Goal: Transaction & Acquisition: Purchase product/service

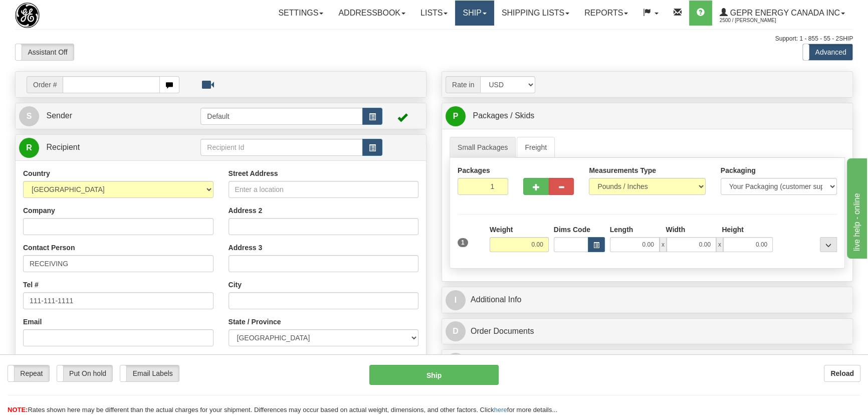
click at [471, 21] on link "Ship" at bounding box center [474, 13] width 39 height 25
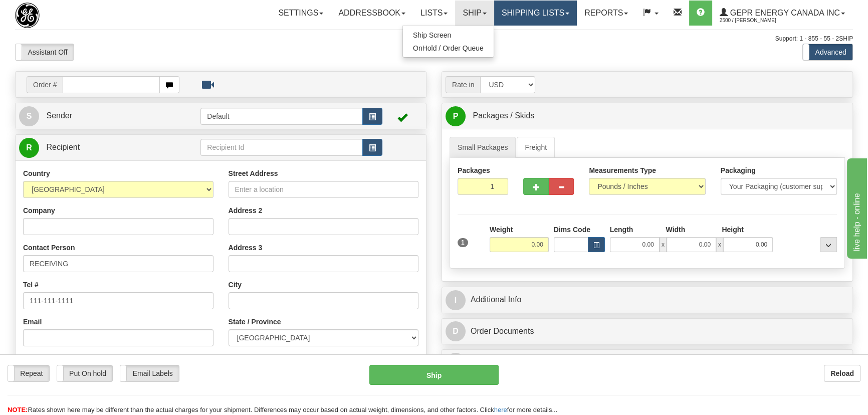
click at [506, 19] on link "Shipping lists" at bounding box center [535, 13] width 83 height 25
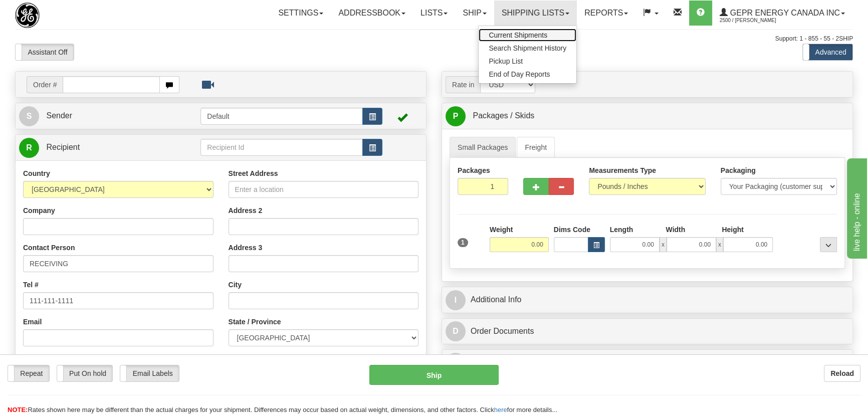
click at [508, 39] on link "Current Shipments" at bounding box center [528, 35] width 98 height 13
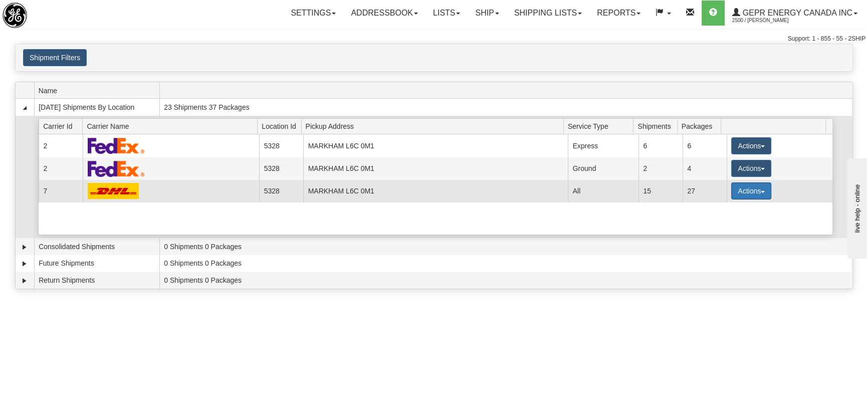
click at [732, 191] on button "Actions" at bounding box center [751, 190] width 40 height 17
click at [718, 208] on span "Details" at bounding box center [714, 209] width 27 height 7
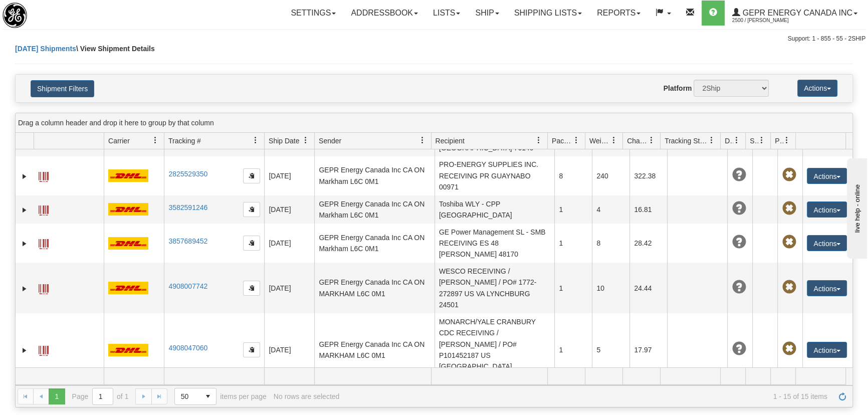
scroll to position [349, 0]
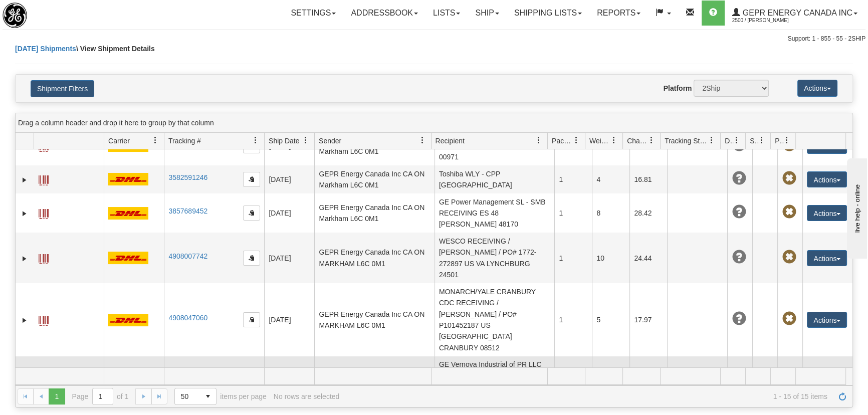
click at [818, 368] on button "Actions" at bounding box center [827, 376] width 40 height 16
click at [795, 388] on link "Edit" at bounding box center [807, 394] width 80 height 13
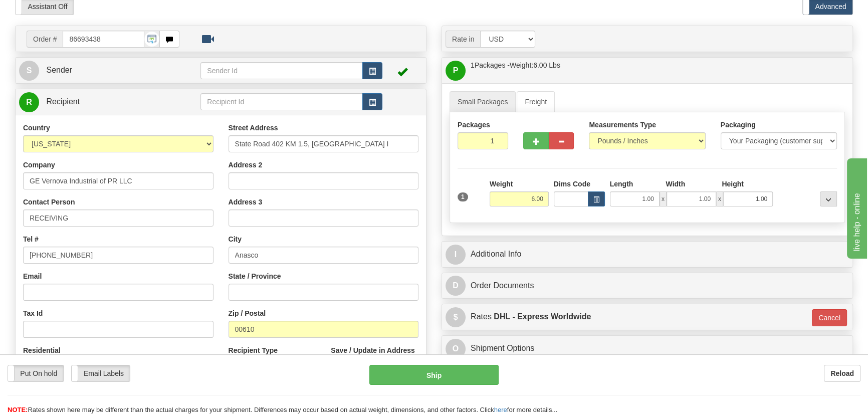
scroll to position [136, 0]
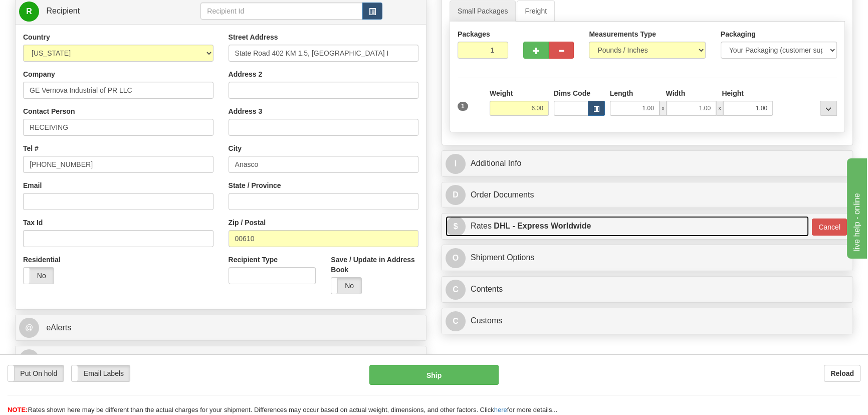
click at [723, 223] on link "$ Rates DHL - Express Worldwide" at bounding box center [627, 226] width 363 height 21
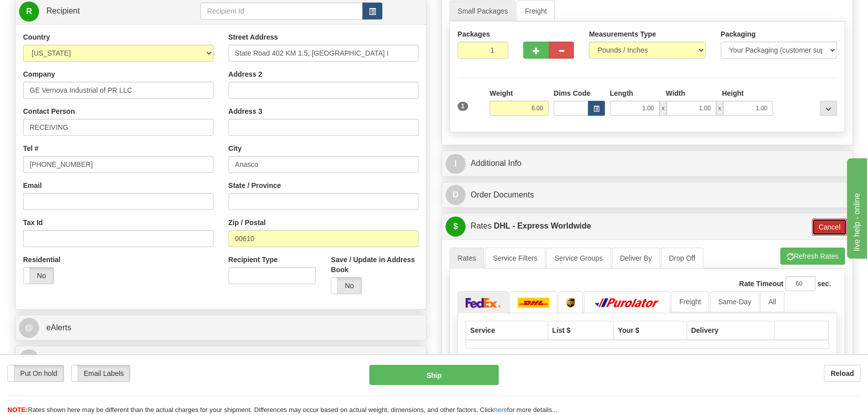
click at [827, 232] on button "Cancel" at bounding box center [829, 227] width 35 height 17
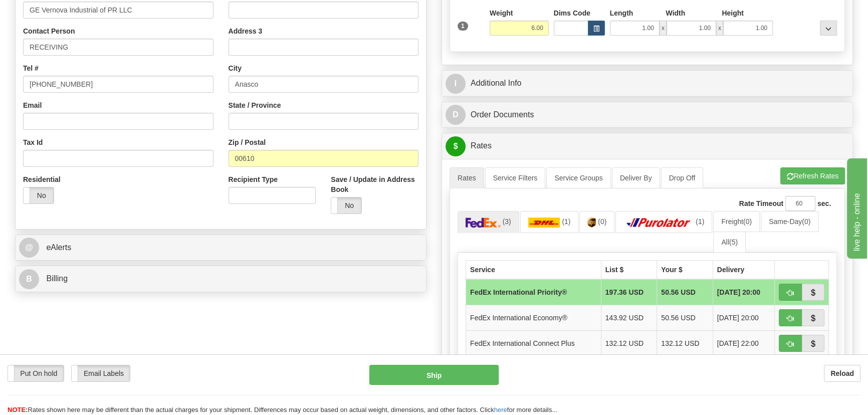
scroll to position [228, 0]
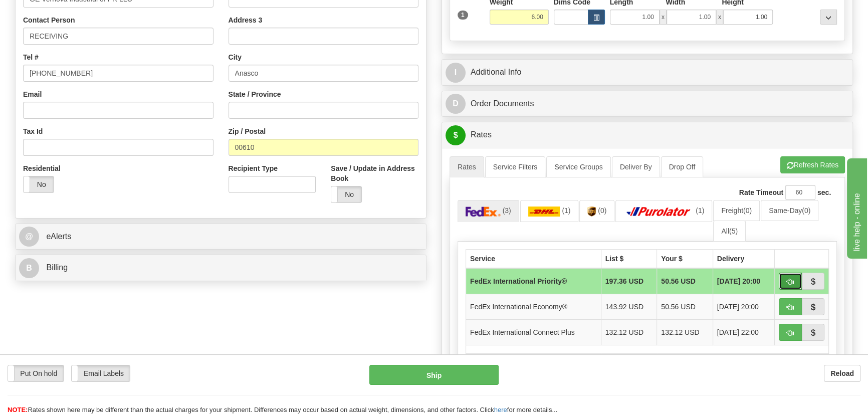
click at [789, 286] on button "button" at bounding box center [790, 281] width 23 height 17
type input "01"
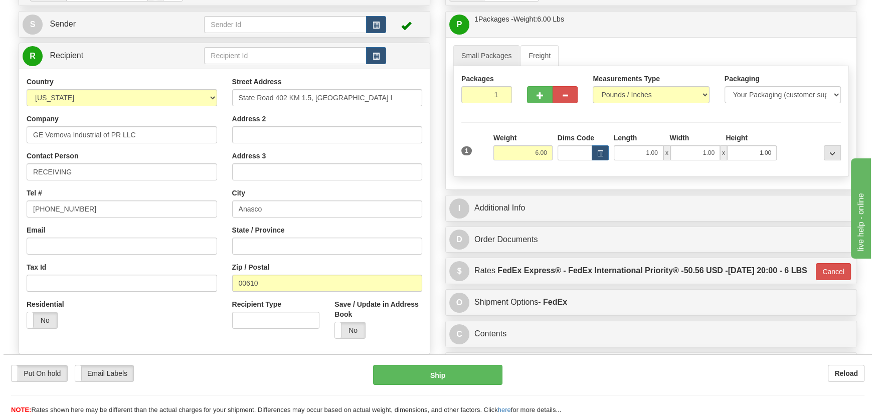
scroll to position [91, 0]
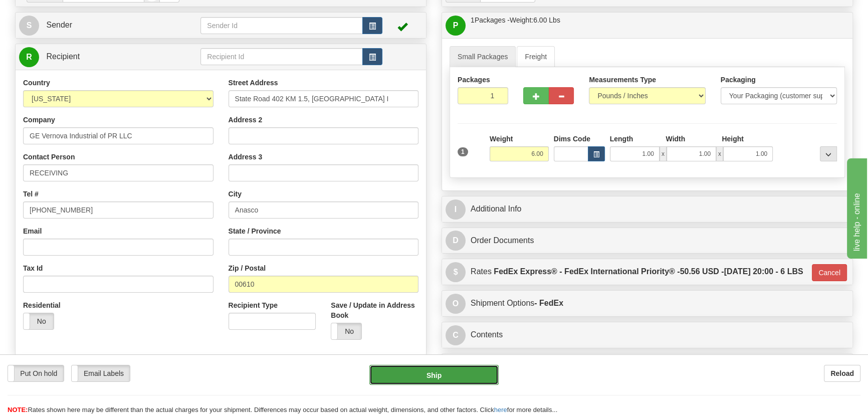
click at [453, 375] on button "Ship" at bounding box center [434, 375] width 130 height 20
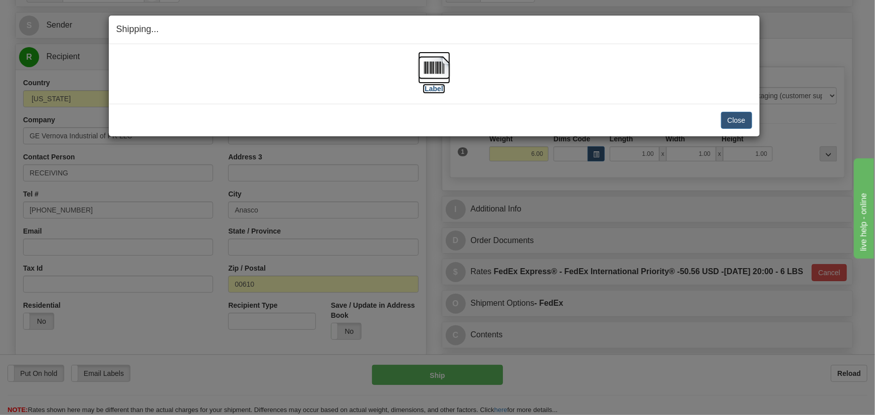
click at [436, 66] on img at bounding box center [434, 68] width 32 height 32
click at [728, 122] on button "Close" at bounding box center [736, 120] width 31 height 17
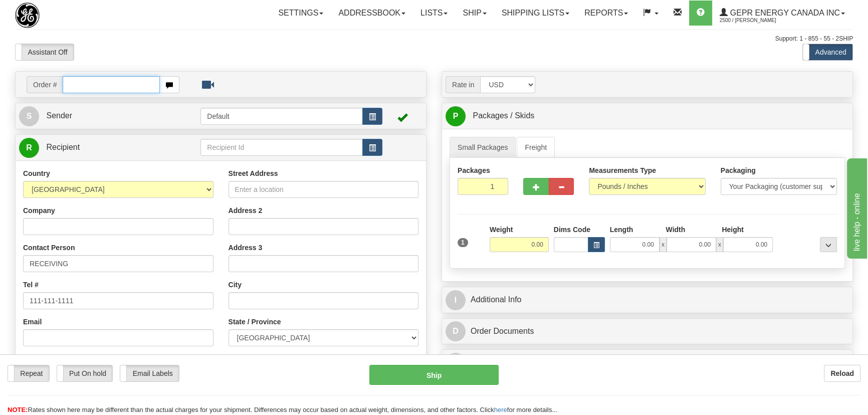
paste input "0086693607"
click at [75, 81] on input "0086693607" at bounding box center [111, 84] width 97 height 17
type input "86693607"
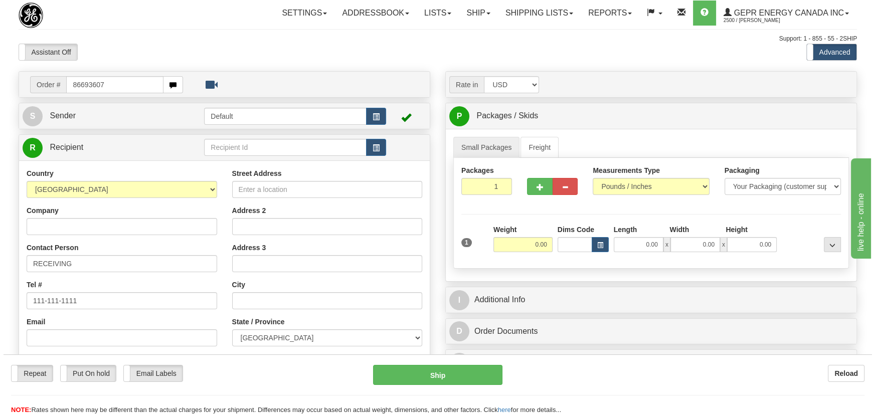
click at [219, 42] on body "Training Course Close Toggle navigation Settings Shipping Preferences New Recip…" at bounding box center [434, 207] width 868 height 415
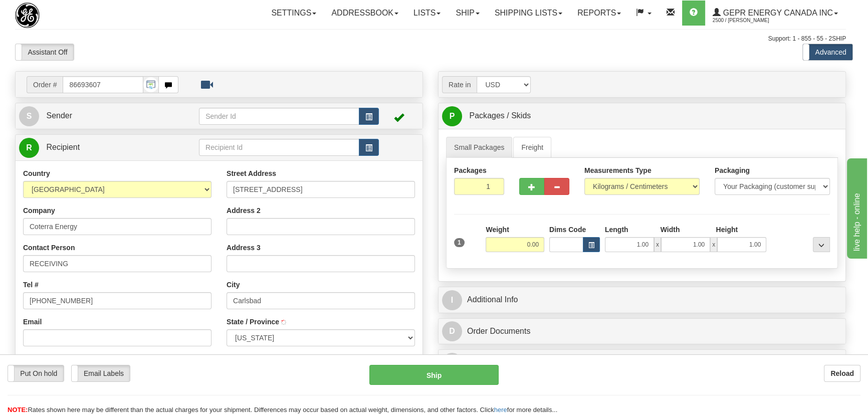
type input "CARLSBAD"
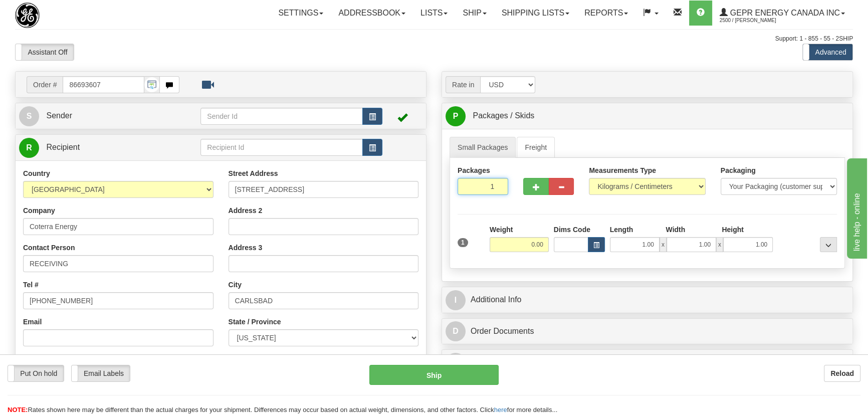
drag, startPoint x: 486, startPoint y: 191, endPoint x: 511, endPoint y: 209, distance: 31.2
click at [508, 206] on div "Packages 1 1 Measurements Type" at bounding box center [648, 213] width 396 height 111
type input "2"
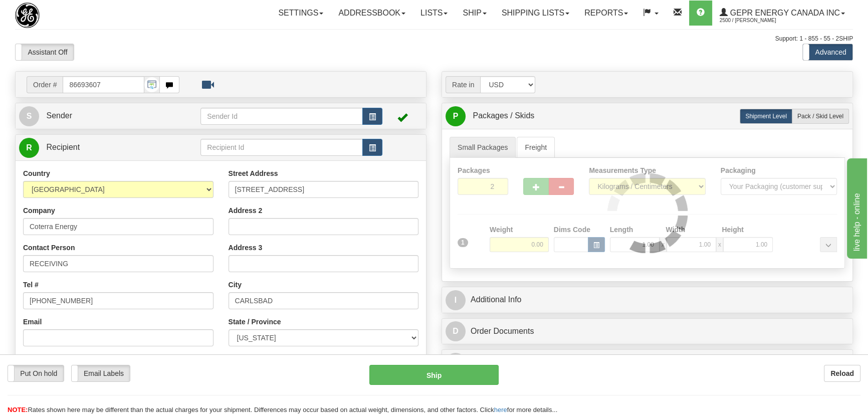
click at [511, 210] on div "Packages 2 1 Measurements Type" at bounding box center [648, 213] width 396 height 111
click at [512, 231] on div at bounding box center [647, 213] width 395 height 110
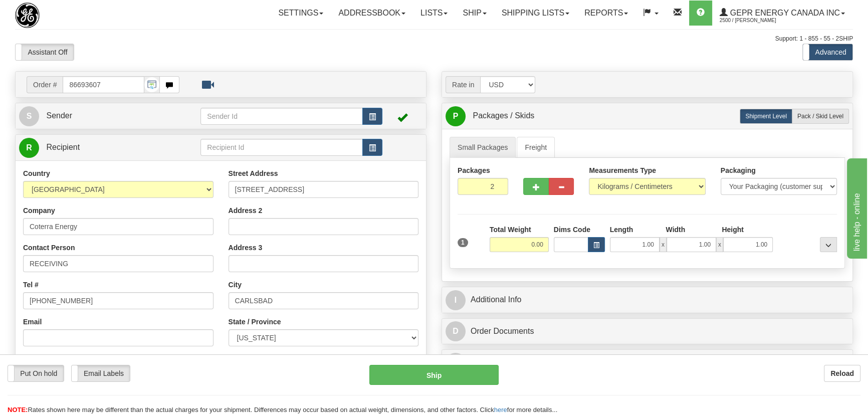
click at [514, 242] on input "0.00" at bounding box center [519, 244] width 59 height 15
type input "42.00"
click at [657, 190] on select "Pounds / Inches Kilograms / Centimeters" at bounding box center [647, 186] width 116 height 17
select select "0"
click at [589, 178] on select "Pounds / Inches Kilograms / Centimeters" at bounding box center [647, 186] width 116 height 17
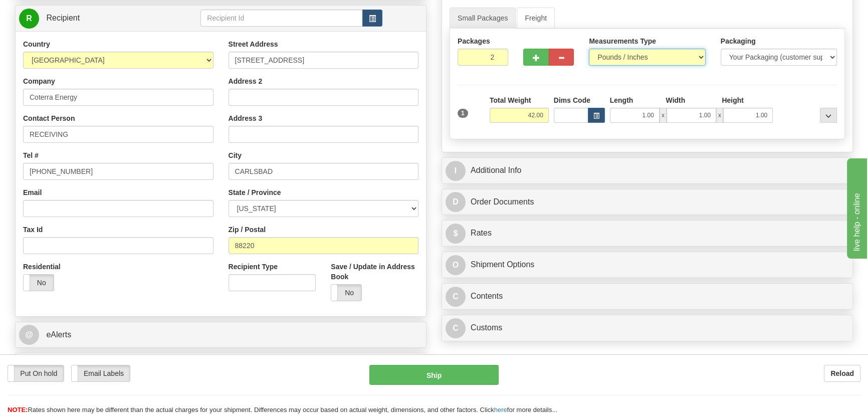
scroll to position [182, 0]
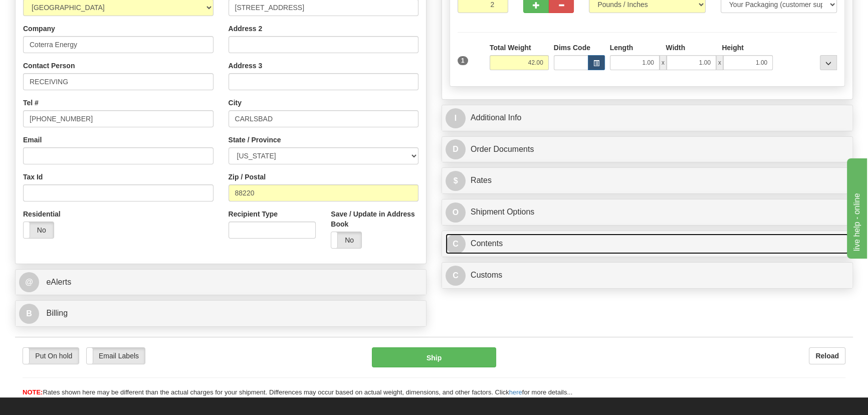
click at [629, 243] on link "C Contents" at bounding box center [648, 244] width 404 height 21
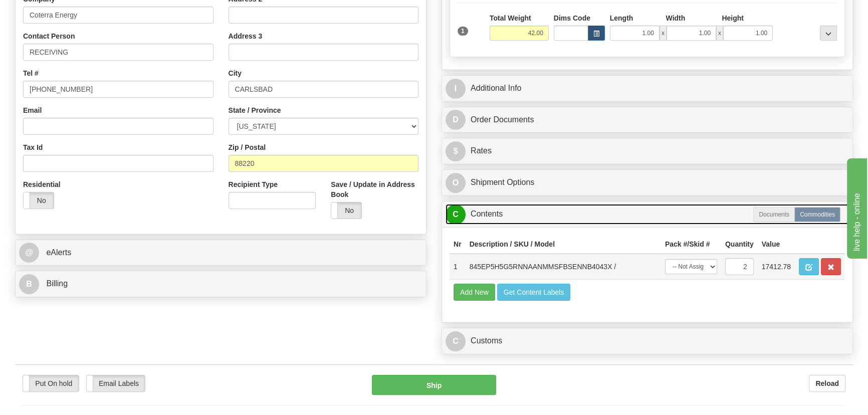
scroll to position [228, 0]
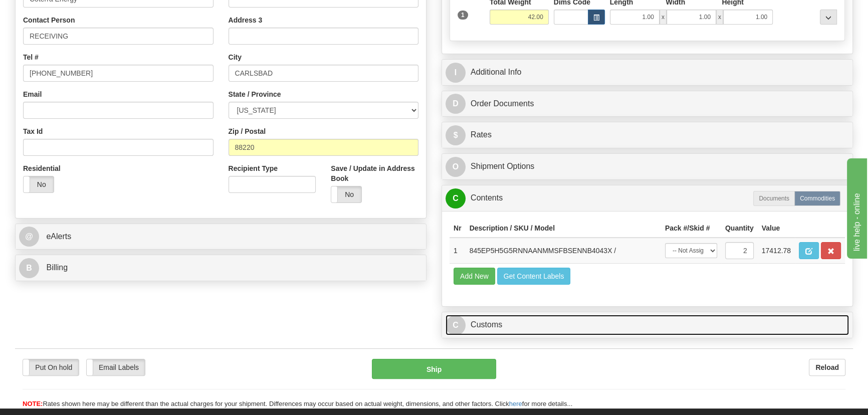
click at [567, 318] on link "C Customs" at bounding box center [648, 325] width 404 height 21
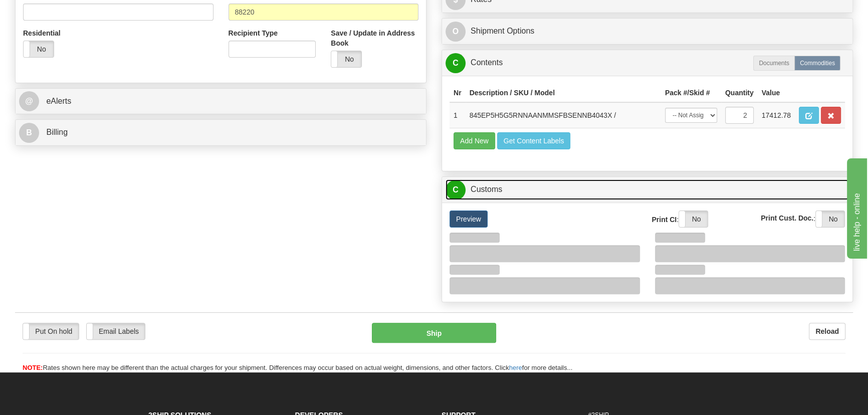
scroll to position [364, 0]
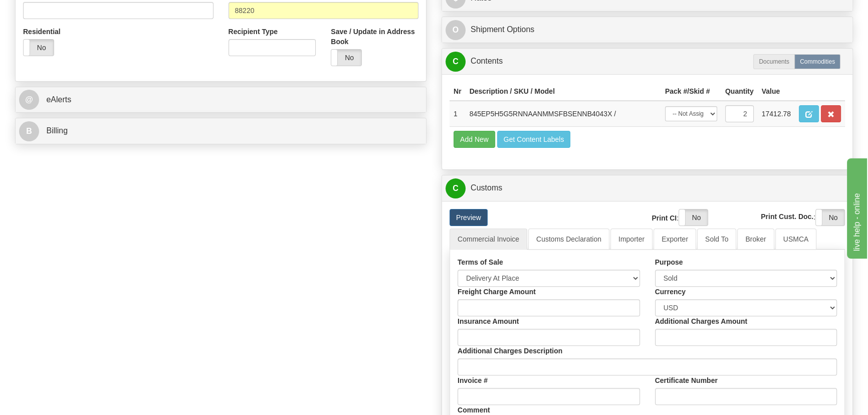
click at [542, 269] on div "Terms of Sale Free Carrier Free On Board Ex Works Delivered Duty Unpaid Deliver…" at bounding box center [549, 272] width 198 height 30
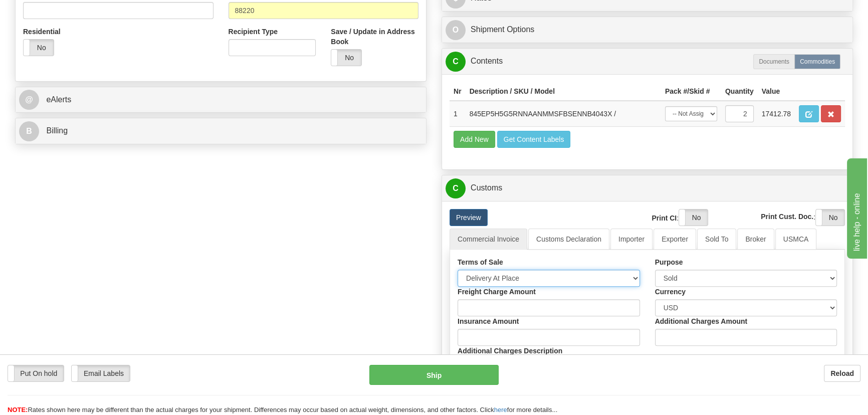
click at [536, 275] on select "Free Carrier Free On Board Ex Works Delivered Duty Unpaid Delivered Duty Paid C…" at bounding box center [549, 278] width 182 height 17
select select "7"
click at [458, 270] on select "Free Carrier Free On Board Ex Works Delivered Duty Unpaid Delivered Duty Paid C…" at bounding box center [549, 278] width 182 height 17
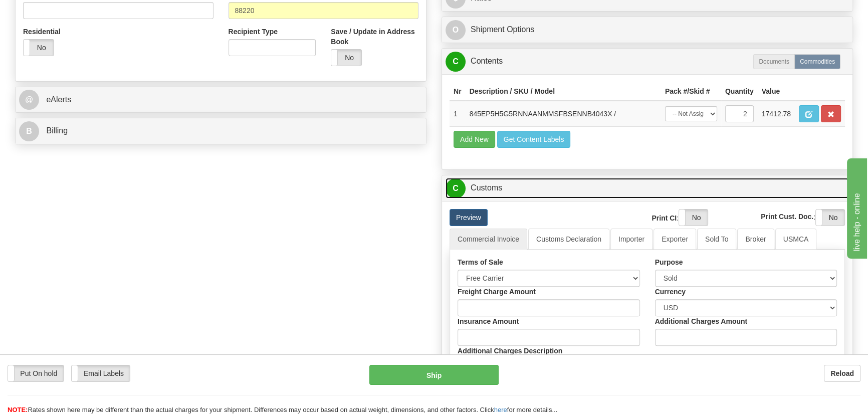
click at [608, 191] on link "C Customs" at bounding box center [648, 188] width 404 height 21
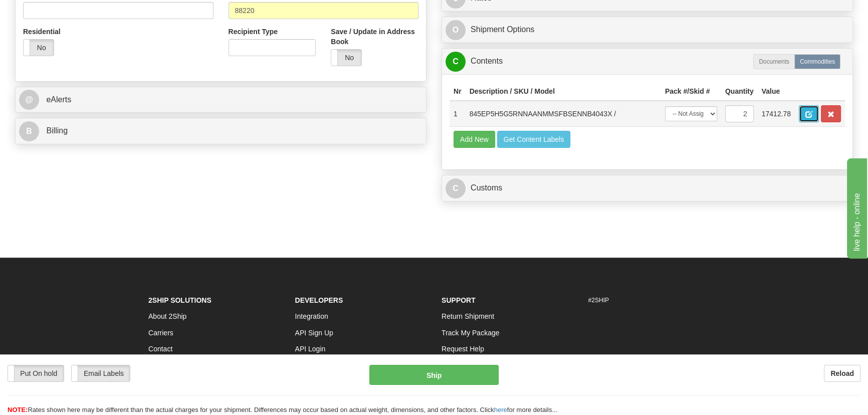
click at [810, 111] on span "button" at bounding box center [809, 114] width 7 height 7
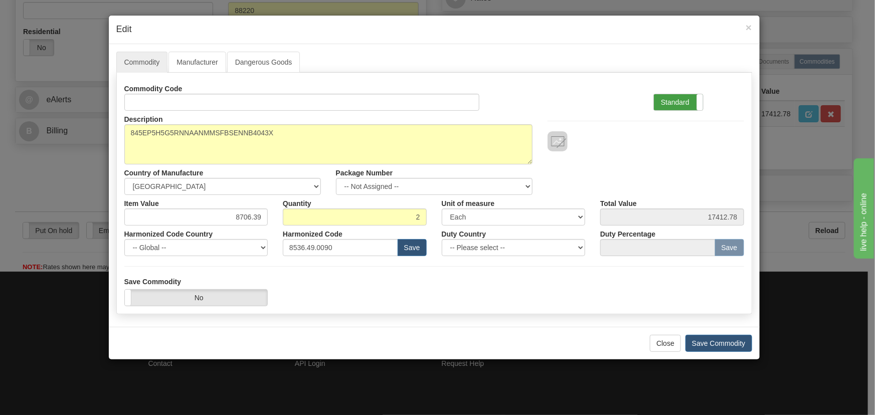
click at [687, 97] on label "Standard" at bounding box center [678, 102] width 49 height 16
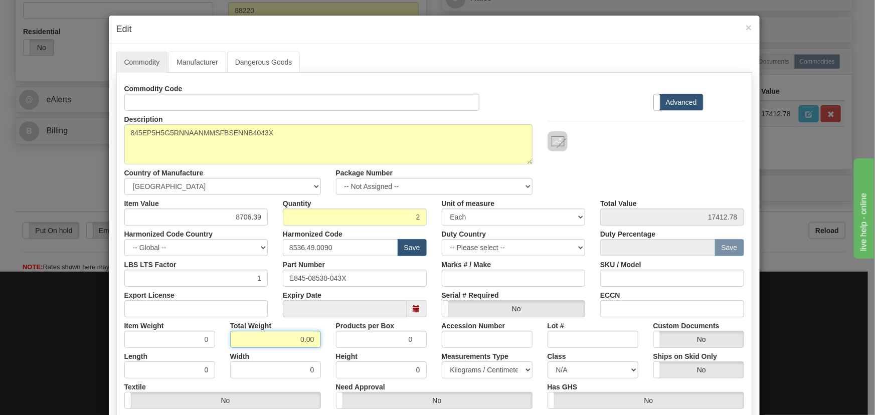
drag, startPoint x: 289, startPoint y: 339, endPoint x: 328, endPoint y: 348, distance: 40.1
click at [328, 348] on div "Commodity Code Standard Advanced Description 845EP5H5G5RNNAANMMSFBSENNB4043X Co…" at bounding box center [434, 259] width 620 height 359
type input "2"
type input "1.0000"
click at [328, 348] on div "Height 0" at bounding box center [381, 363] width 106 height 31
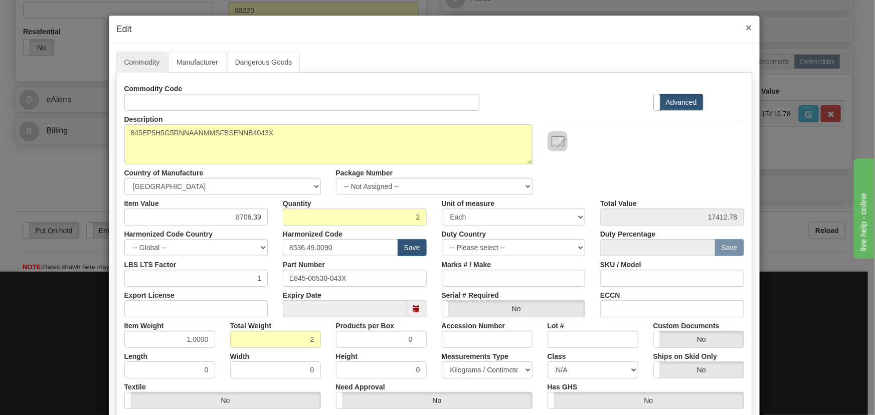
click at [745, 29] on span "×" at bounding box center [748, 28] width 6 height 12
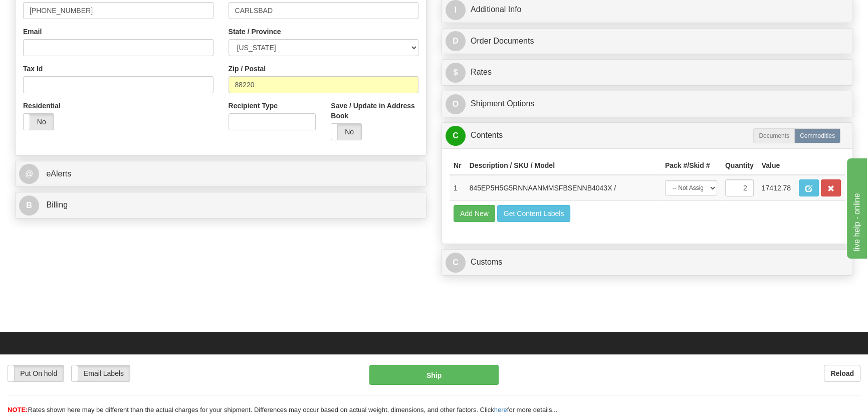
scroll to position [182, 0]
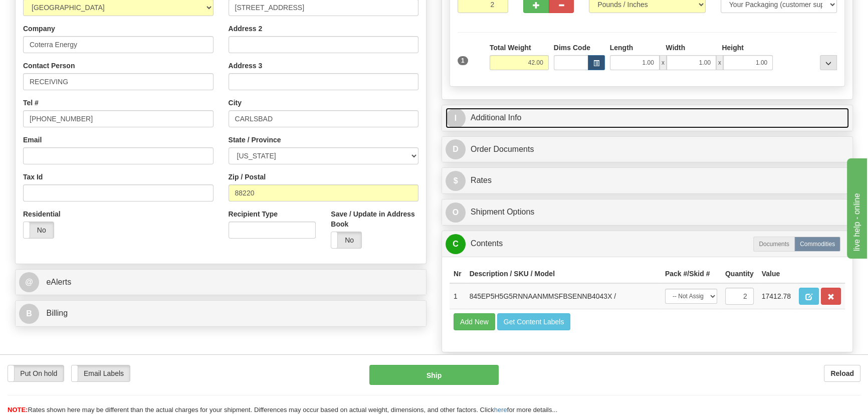
click at [653, 115] on link "I Additional Info" at bounding box center [648, 118] width 404 height 21
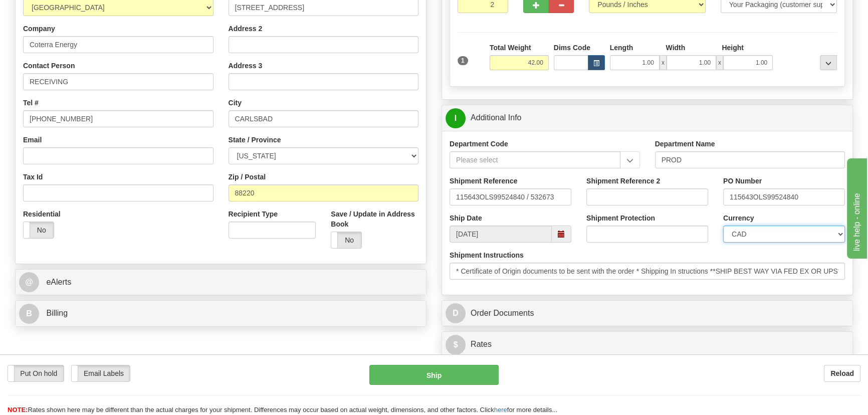
click at [755, 235] on select "CAD USD EUR ZAR RON ANG ARN AUD AUS AWG BBD BFR BGN BHD BMD BND BRC BRL CHP CKZ…" at bounding box center [784, 234] width 122 height 17
select select "1"
click at [723, 226] on select "CAD USD EUR ZAR RON ANG ARN AUD AUS AWG BBD BFR BGN BHD BMD BND BRC BRL CHP CKZ…" at bounding box center [784, 234] width 122 height 17
click at [638, 196] on input "Shipment Reference 2" at bounding box center [648, 196] width 122 height 17
drag, startPoint x: 640, startPoint y: 198, endPoint x: 584, endPoint y: 199, distance: 56.2
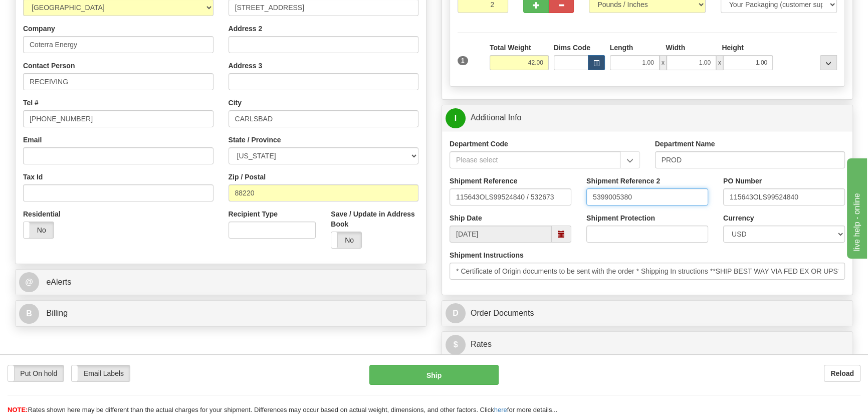
click at [584, 199] on div "Shipment Reference 2 5399005380" at bounding box center [647, 194] width 137 height 37
type input "5399005380"
click at [701, 105] on div "I Additional Info" at bounding box center [647, 118] width 411 height 26
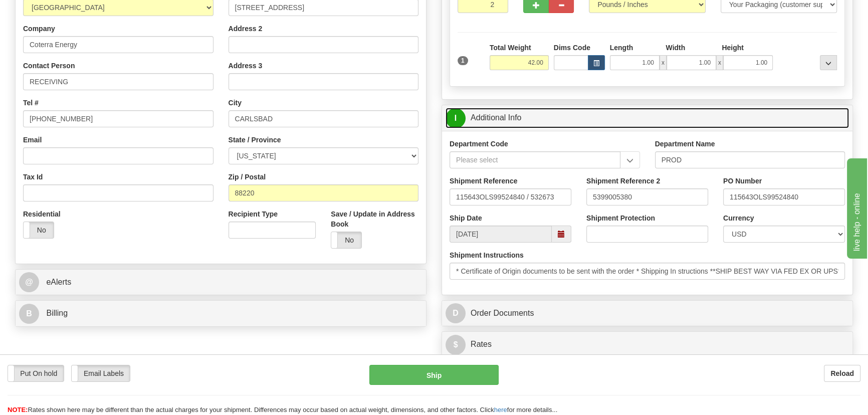
click at [705, 123] on link "I Additional Info" at bounding box center [648, 118] width 404 height 21
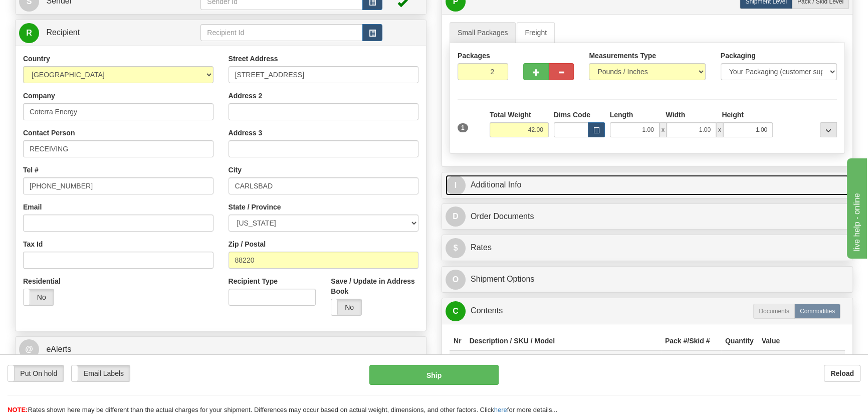
scroll to position [91, 0]
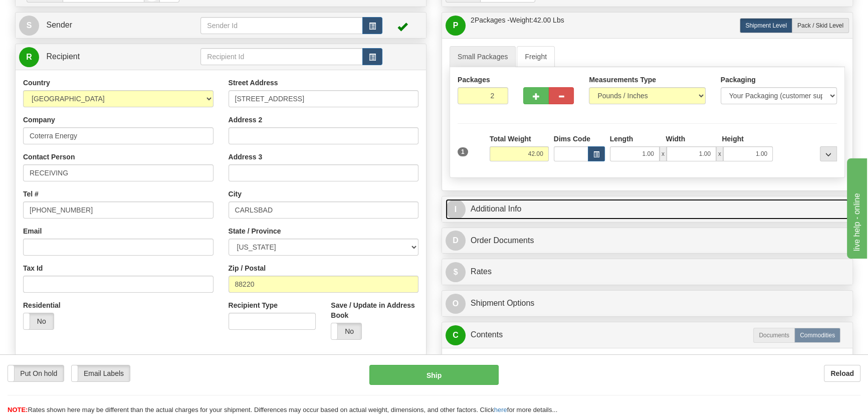
click at [667, 199] on link "I Additional Info" at bounding box center [648, 209] width 404 height 21
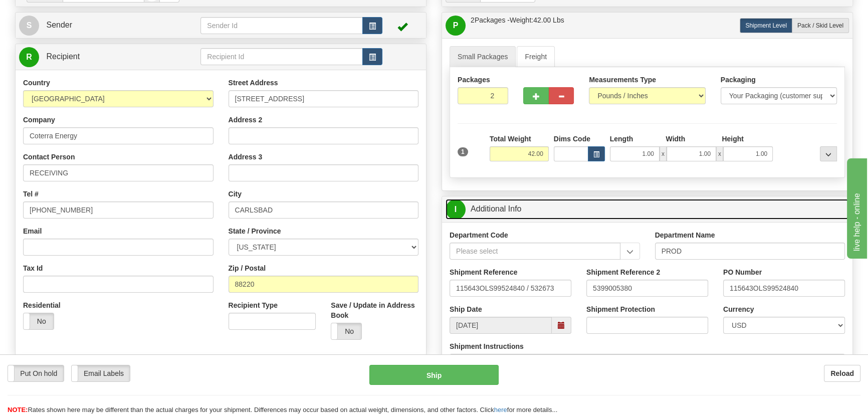
click at [670, 208] on link "I Additional Info" at bounding box center [648, 209] width 404 height 21
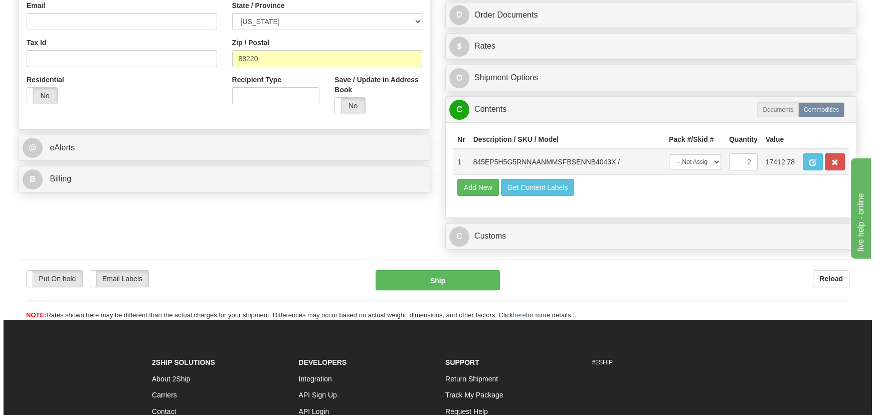
scroll to position [319, 0]
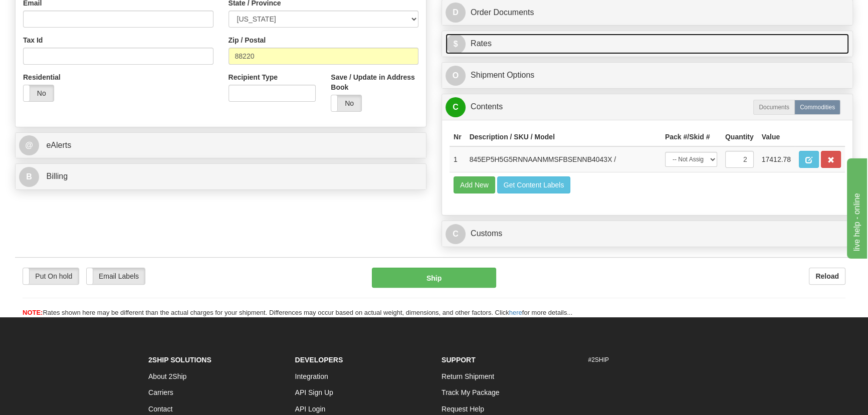
click at [754, 42] on link "$ Rates" at bounding box center [648, 44] width 404 height 21
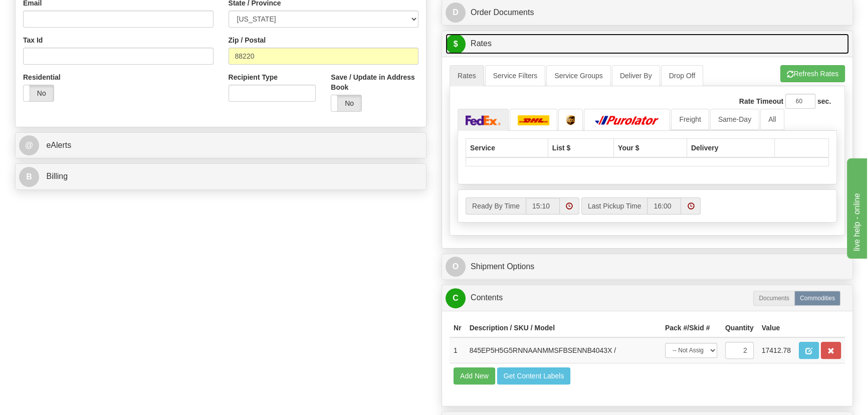
click at [754, 42] on link "$ Rates" at bounding box center [648, 44] width 404 height 21
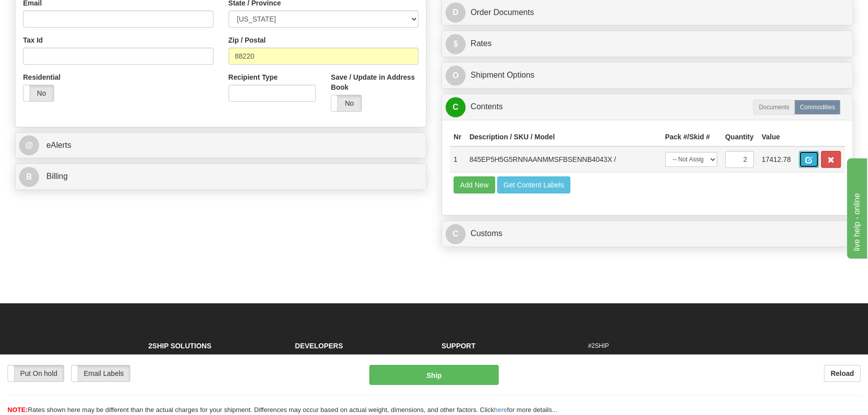
click at [807, 160] on span "button" at bounding box center [809, 160] width 7 height 7
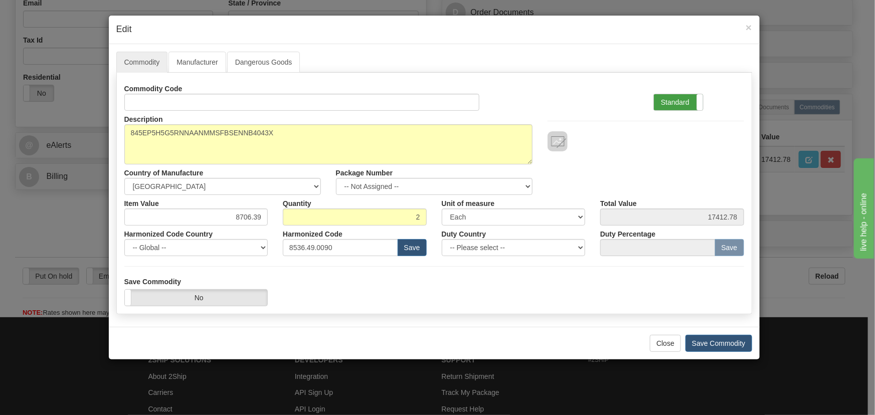
click at [685, 104] on label "Standard" at bounding box center [678, 102] width 49 height 16
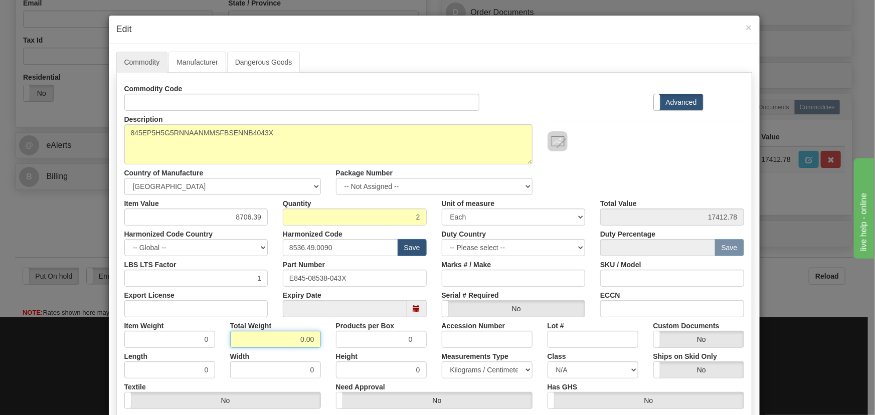
drag, startPoint x: 293, startPoint y: 336, endPoint x: 326, endPoint y: 346, distance: 34.6
click at [326, 346] on div "Item Weight 0 Total Weight 0.00 Products per Box 0 Accession Number Lot # Custo…" at bounding box center [434, 332] width 635 height 31
type input "2"
type input "1.0000"
click at [328, 346] on div "Products per Box 0" at bounding box center [381, 332] width 106 height 31
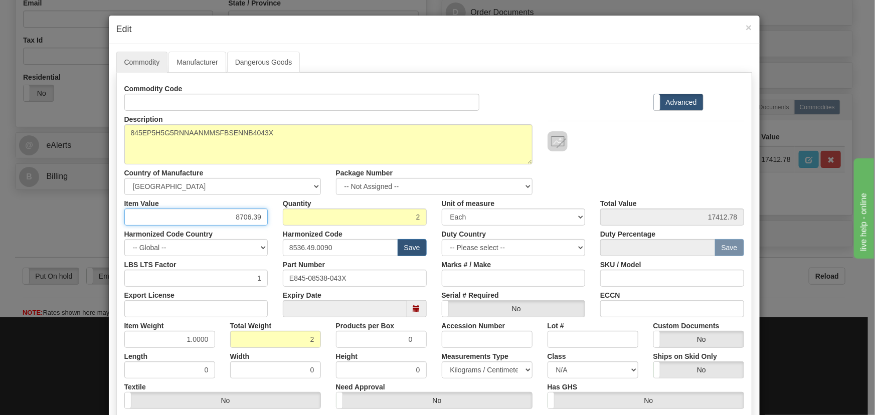
drag, startPoint x: 231, startPoint y: 216, endPoint x: 280, endPoint y: 226, distance: 50.6
click at [280, 226] on div "Commodity Code Standard Advanced Description 845EP5H5G5RNNAANMMSFBSENNB4043X Co…" at bounding box center [434, 259] width 620 height 359
paste input "4.581,86"
type input "4581.86"
type input "9163.72"
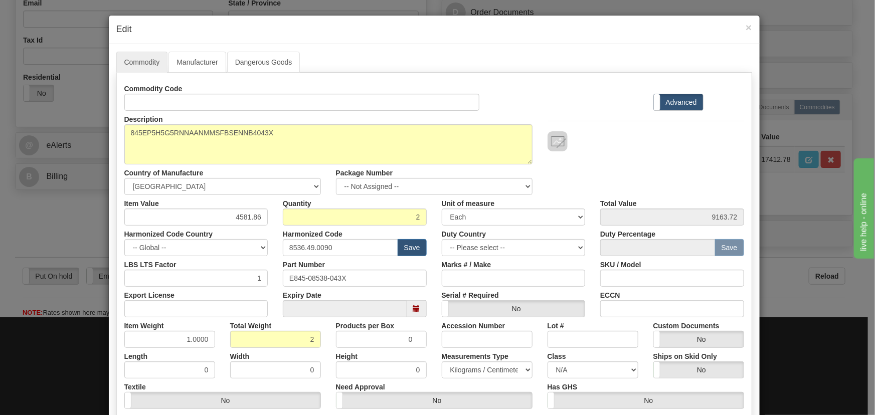
click at [588, 86] on div "Commodity Code Standard Advanced" at bounding box center [434, 95] width 635 height 31
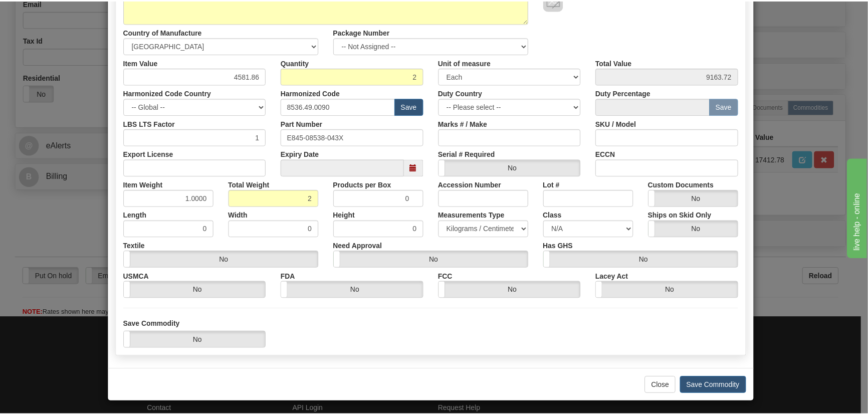
scroll to position [142, 0]
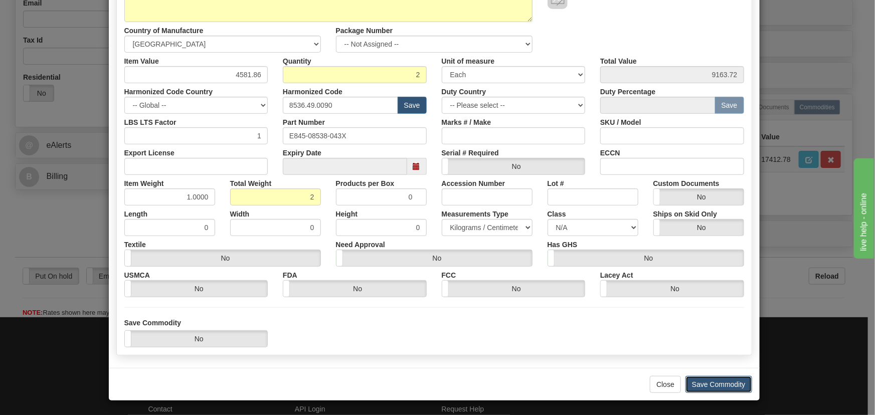
click at [687, 384] on button "Save Commodity" at bounding box center [718, 384] width 67 height 17
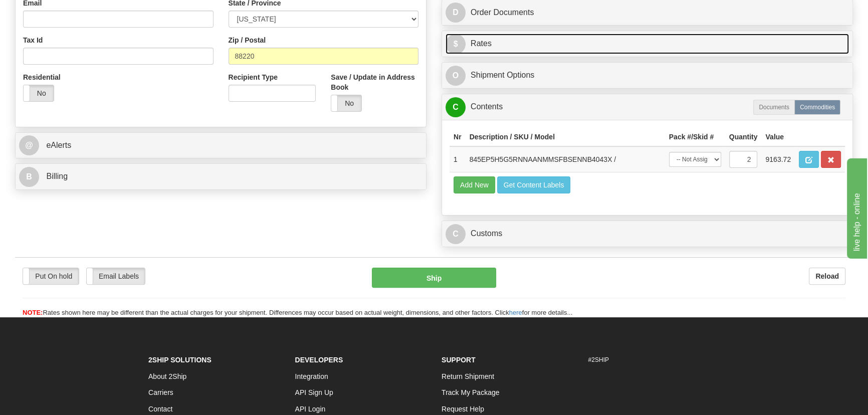
click at [642, 47] on link "$ Rates" at bounding box center [648, 44] width 404 height 21
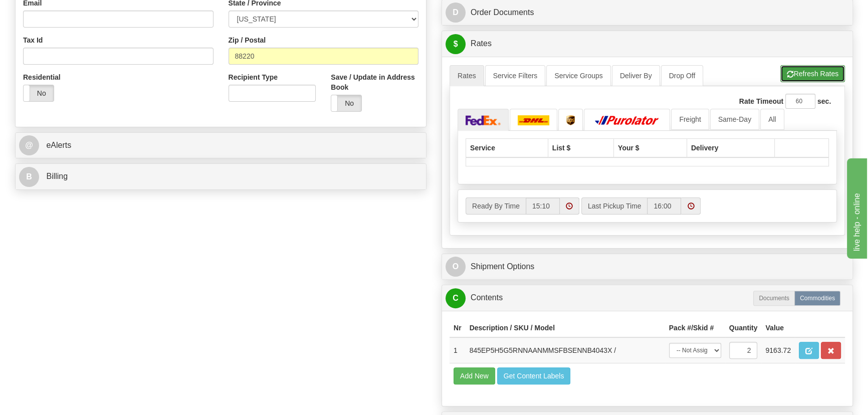
click at [831, 67] on button "Refresh Rates" at bounding box center [813, 73] width 65 height 17
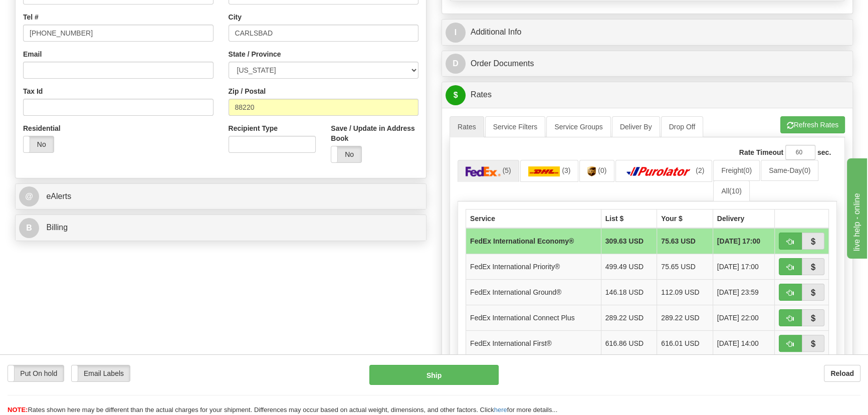
scroll to position [273, 0]
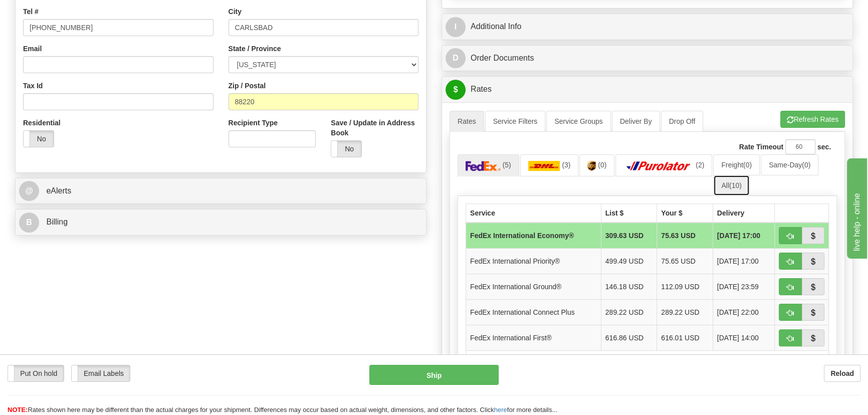
click at [736, 189] on link "All (10)" at bounding box center [731, 185] width 36 height 21
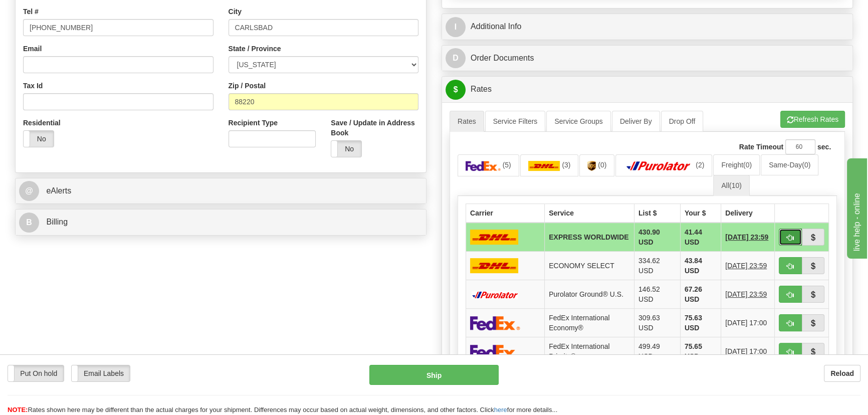
click at [789, 239] on span "button" at bounding box center [790, 238] width 7 height 7
type input "P"
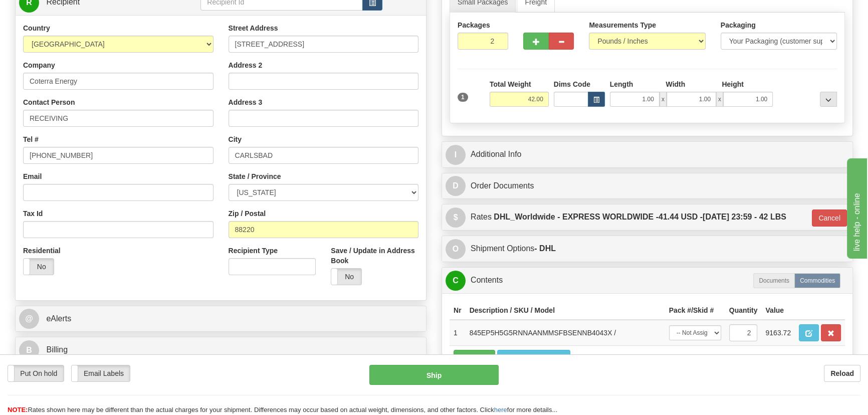
scroll to position [136, 0]
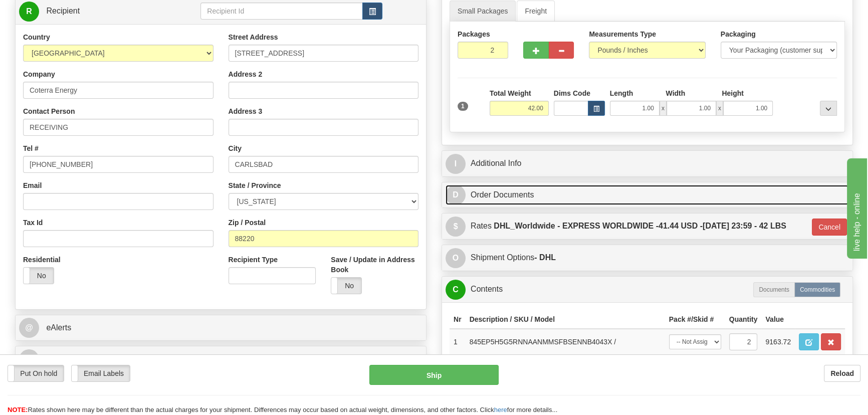
click at [706, 195] on link "D Order Documents" at bounding box center [648, 195] width 404 height 21
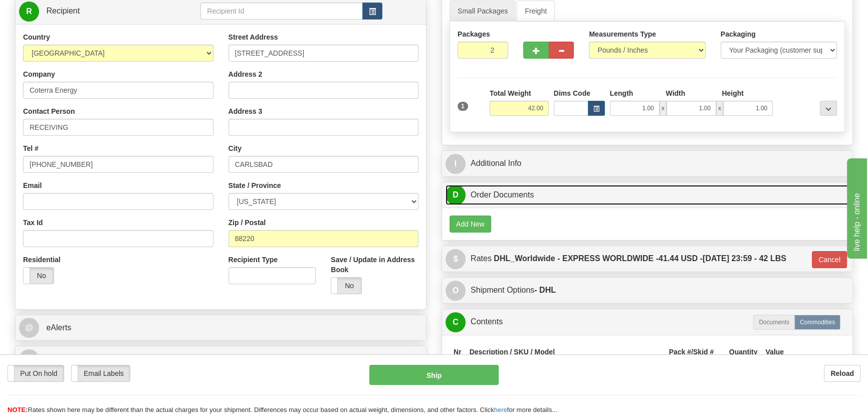
click at [706, 195] on link "D Order Documents" at bounding box center [648, 195] width 404 height 21
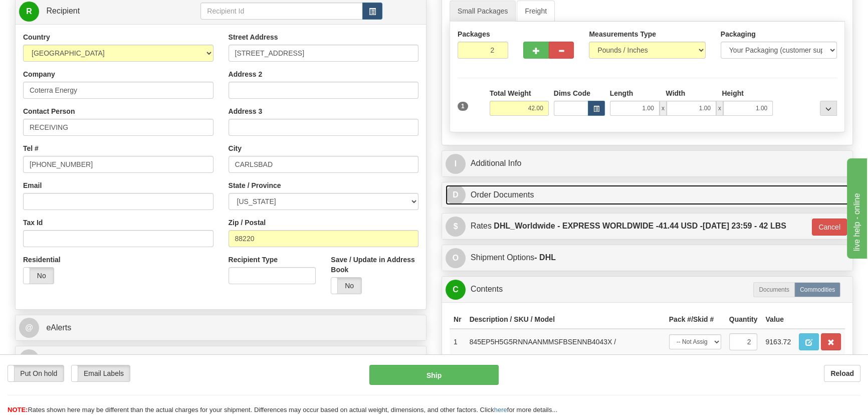
click at [706, 195] on link "D Order Documents" at bounding box center [648, 195] width 404 height 21
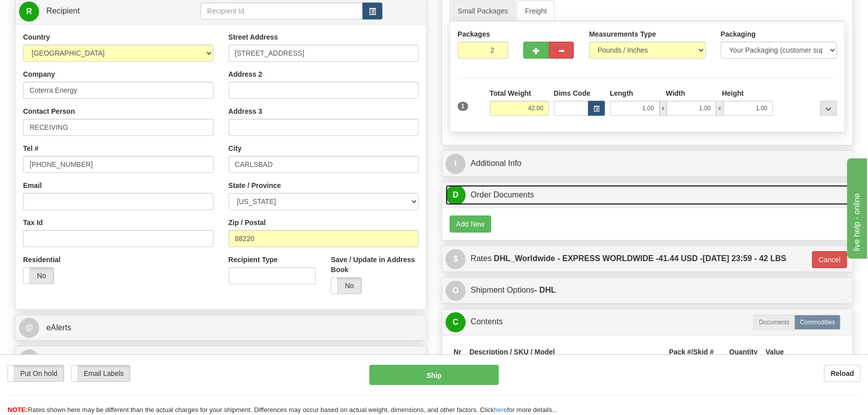
click at [706, 195] on link "D Order Documents" at bounding box center [648, 195] width 404 height 21
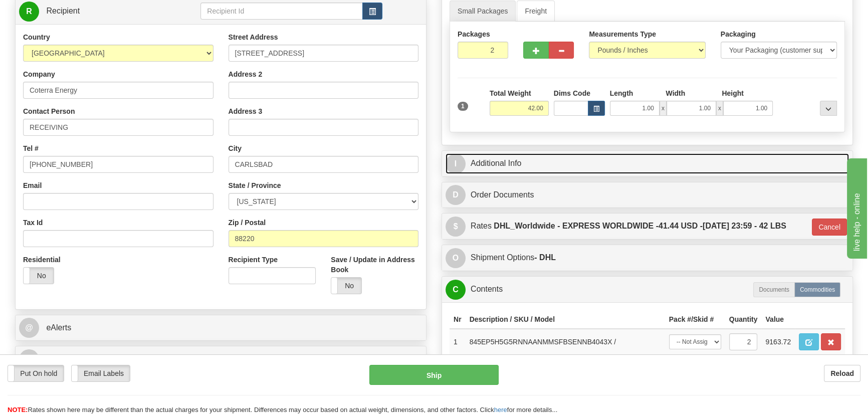
click at [742, 155] on link "I Additional Info" at bounding box center [648, 163] width 404 height 21
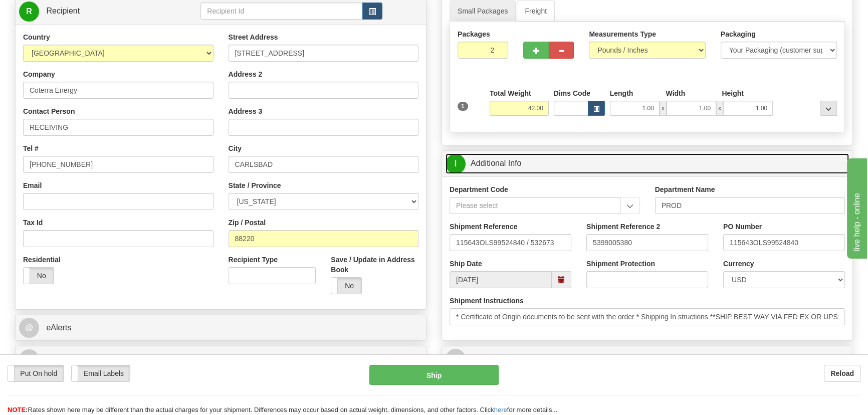
click at [741, 158] on link "I Additional Info" at bounding box center [648, 163] width 404 height 21
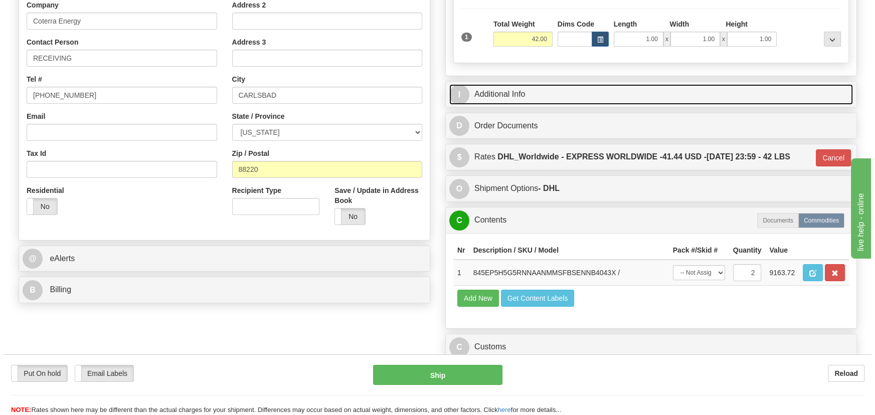
scroll to position [91, 0]
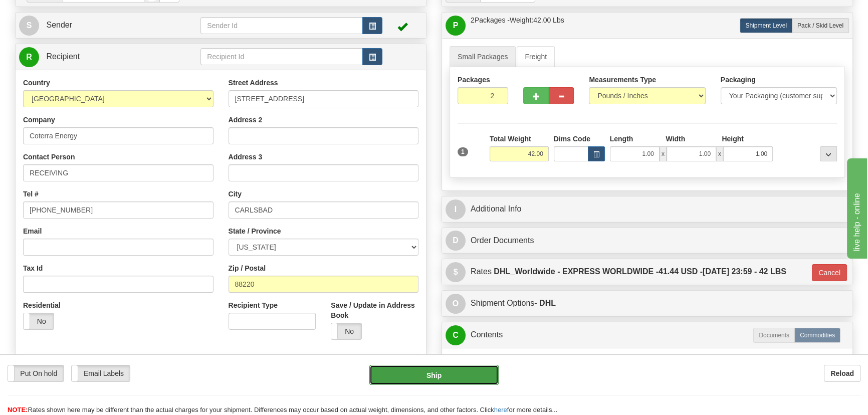
click at [465, 378] on button "Ship" at bounding box center [434, 375] width 130 height 20
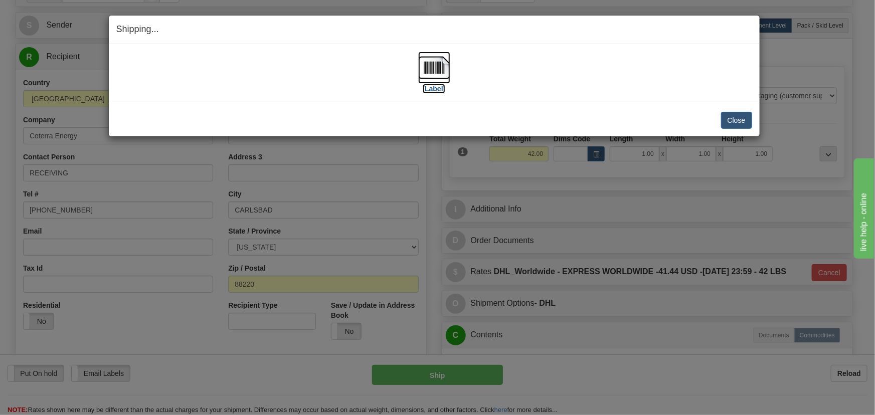
click at [437, 71] on img at bounding box center [434, 68] width 32 height 32
click at [738, 120] on button "Close" at bounding box center [736, 120] width 31 height 17
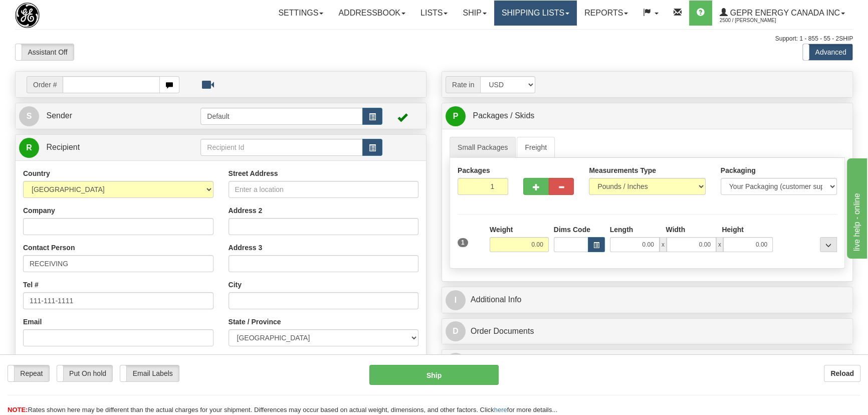
click at [529, 15] on link "Shipping lists" at bounding box center [535, 13] width 83 height 25
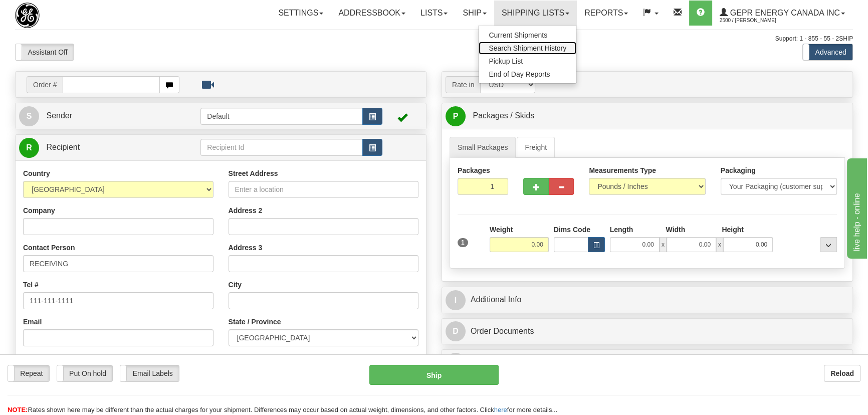
click at [536, 45] on span "Search Shipment History" at bounding box center [528, 48] width 78 height 8
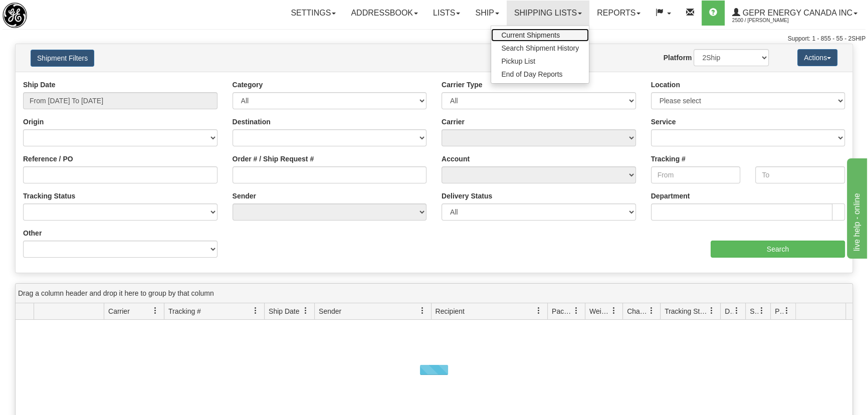
click at [530, 31] on span "Current Shipments" at bounding box center [530, 35] width 59 height 8
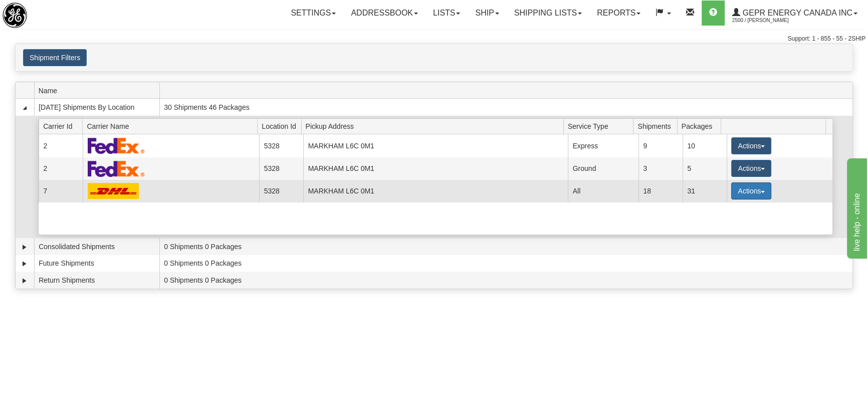
click at [749, 188] on button "Actions" at bounding box center [751, 190] width 40 height 17
click at [734, 207] on link "Details" at bounding box center [731, 210] width 80 height 13
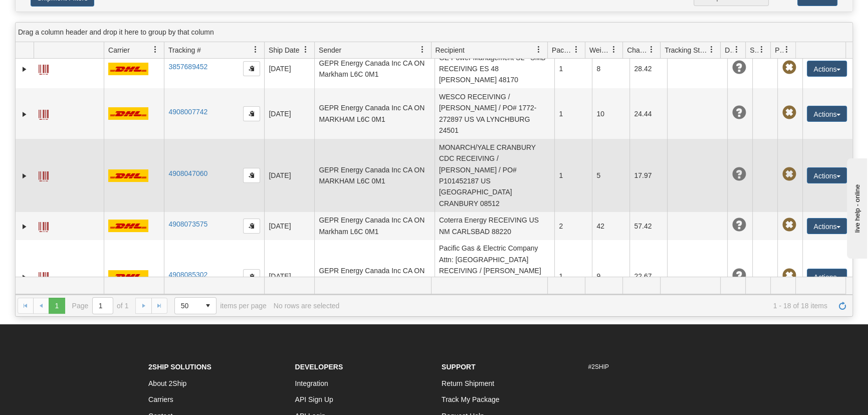
scroll to position [387, 0]
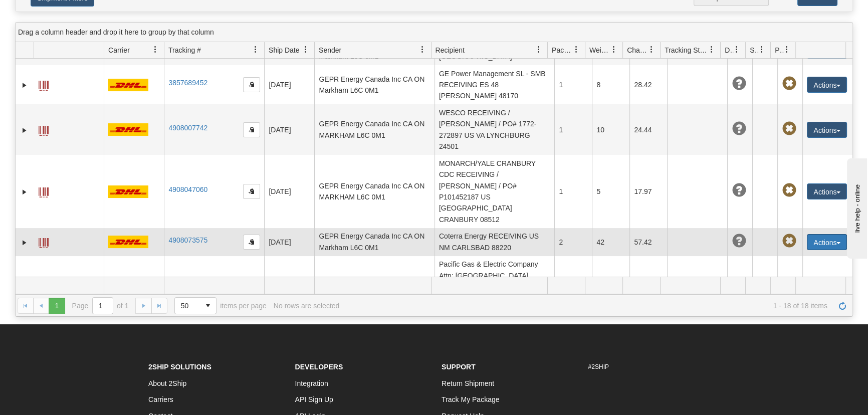
click at [819, 234] on button "Actions" at bounding box center [827, 242] width 40 height 16
click at [798, 254] on link "Edit" at bounding box center [807, 260] width 80 height 13
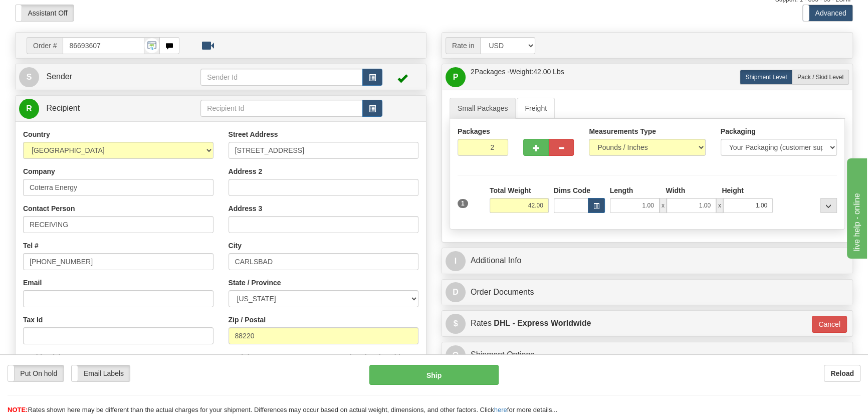
scroll to position [136, 0]
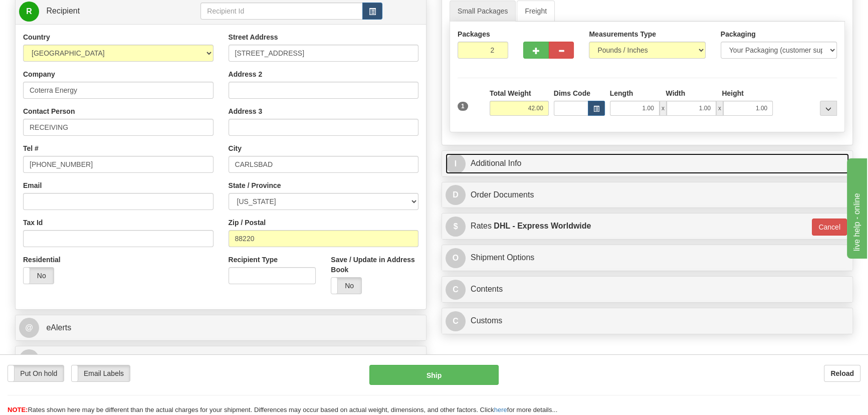
click at [742, 160] on link "I Additional Info" at bounding box center [648, 163] width 404 height 21
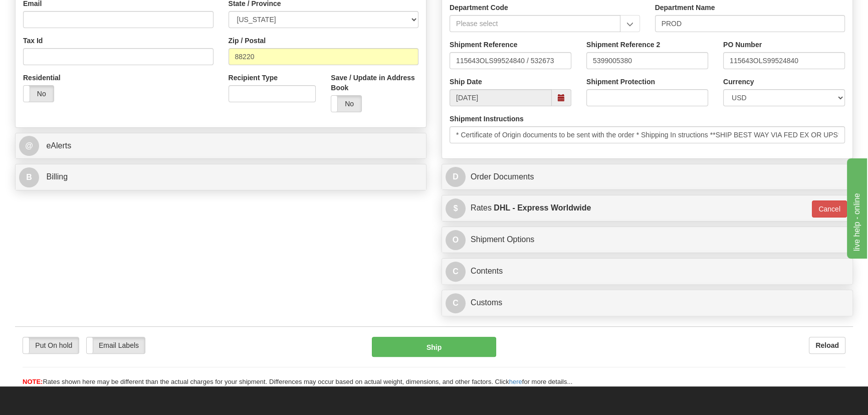
scroll to position [319, 0]
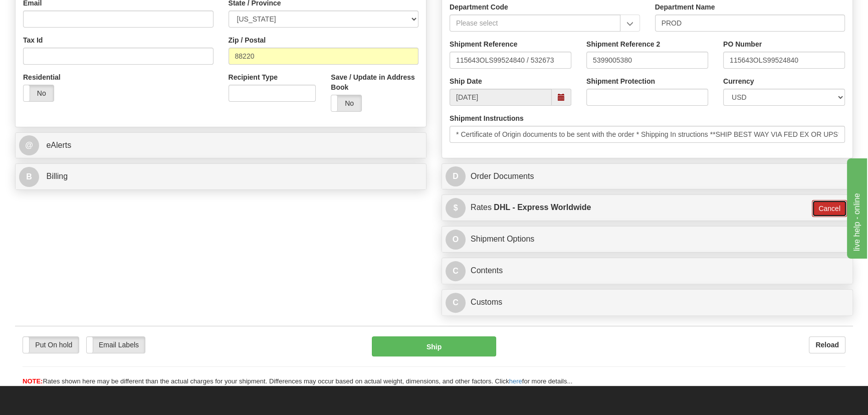
click at [828, 209] on button "Cancel" at bounding box center [829, 208] width 35 height 17
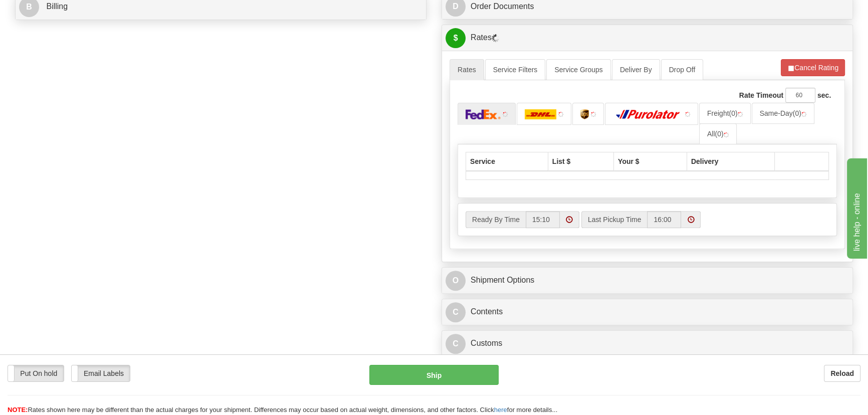
scroll to position [501, 0]
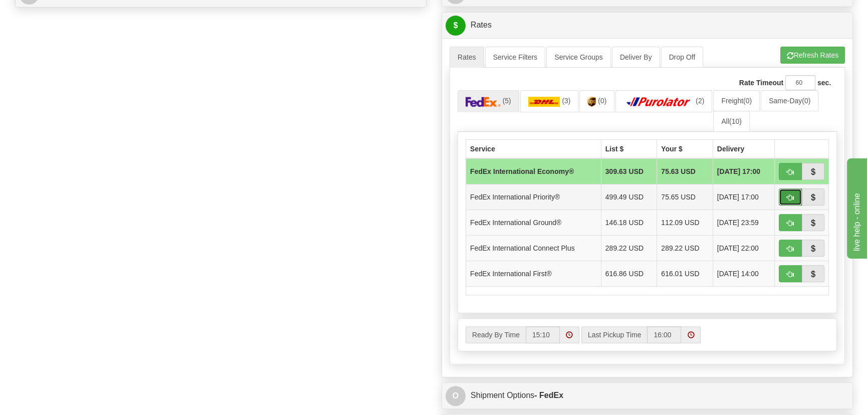
click at [785, 196] on button "button" at bounding box center [790, 196] width 23 height 17
type input "01"
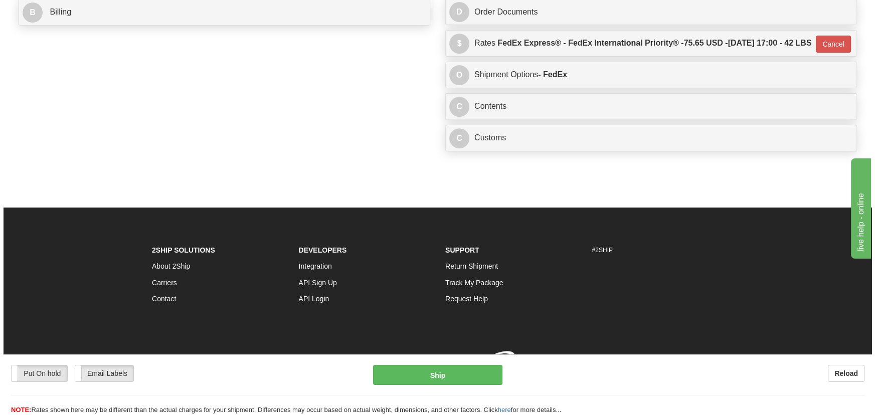
scroll to position [273, 0]
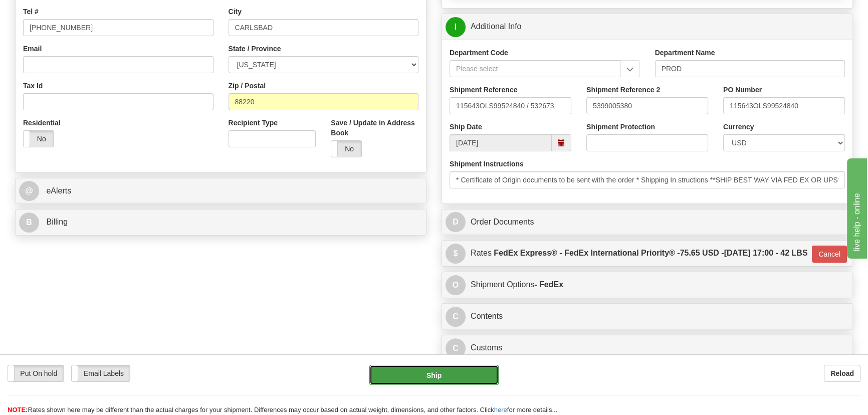
click at [451, 378] on button "Ship" at bounding box center [434, 375] width 130 height 20
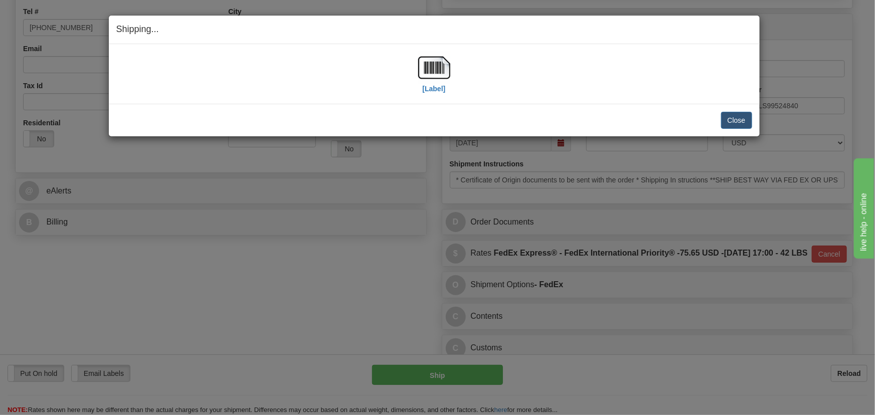
click at [451, 76] on div "[Label]" at bounding box center [434, 74] width 636 height 45
click at [440, 70] on img at bounding box center [434, 68] width 32 height 32
click at [739, 118] on button "Close" at bounding box center [736, 120] width 31 height 17
click at [626, 377] on div "Shipping... Your SHIPMENT will EXPIRE in [Label] IMPORTANT NOTICE Embassy / Con…" at bounding box center [437, 207] width 875 height 415
